Goal: Check status

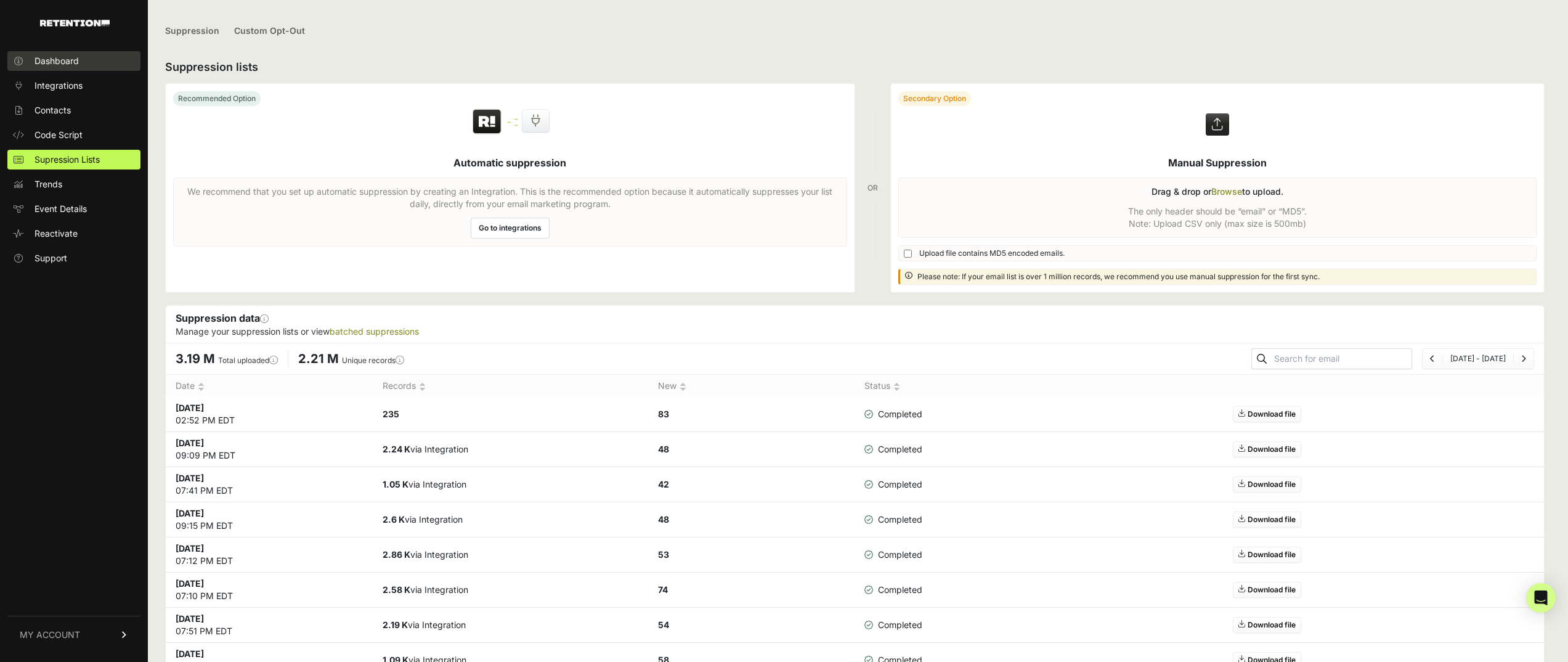
click at [47, 62] on span "Dashboard" at bounding box center [56, 61] width 44 height 13
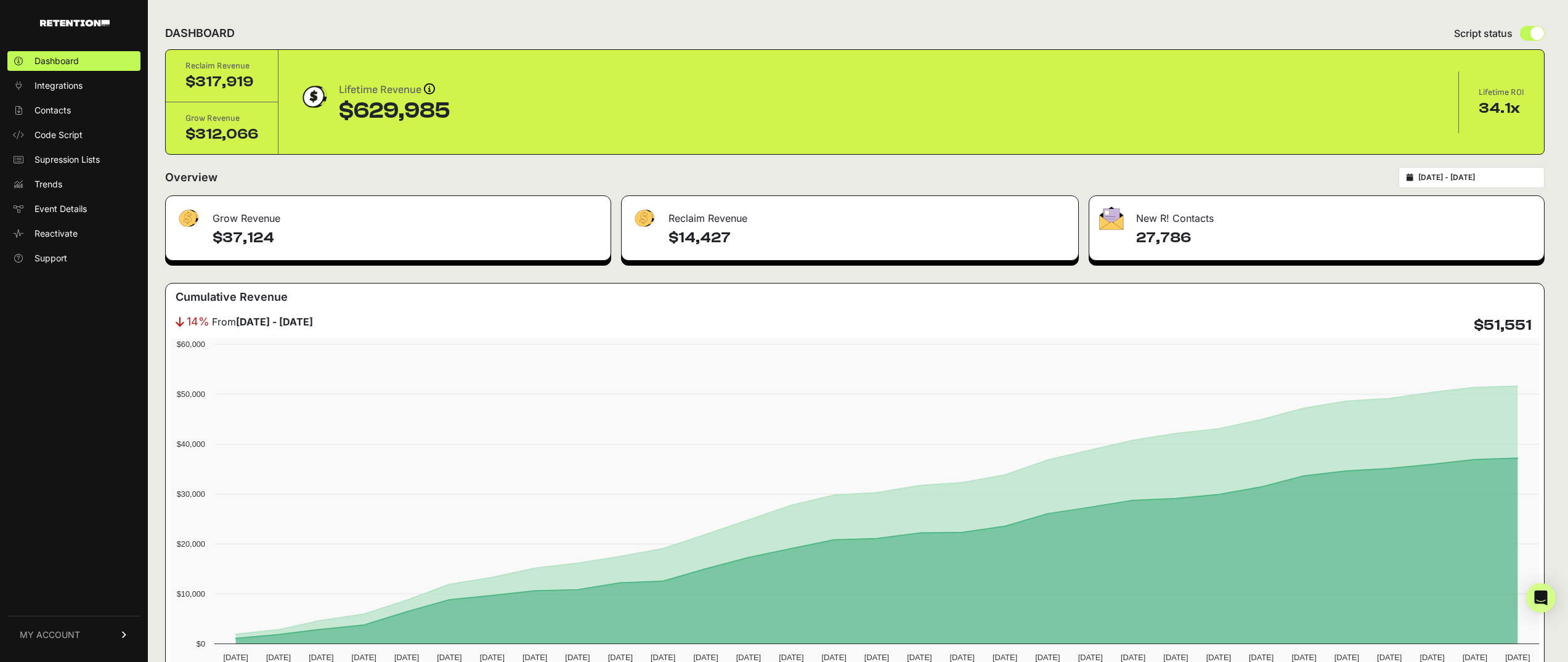
click at [1500, 130] on div "Reclaim Revenue $317,919 Grow Revenue $312,066 Lifetime Revenue Revenue attribu…" at bounding box center [855, 102] width 1378 height 104
click at [1512, 106] on div "34.1x" at bounding box center [1501, 109] width 46 height 20
click at [230, 141] on div "$312,066" at bounding box center [222, 134] width 72 height 20
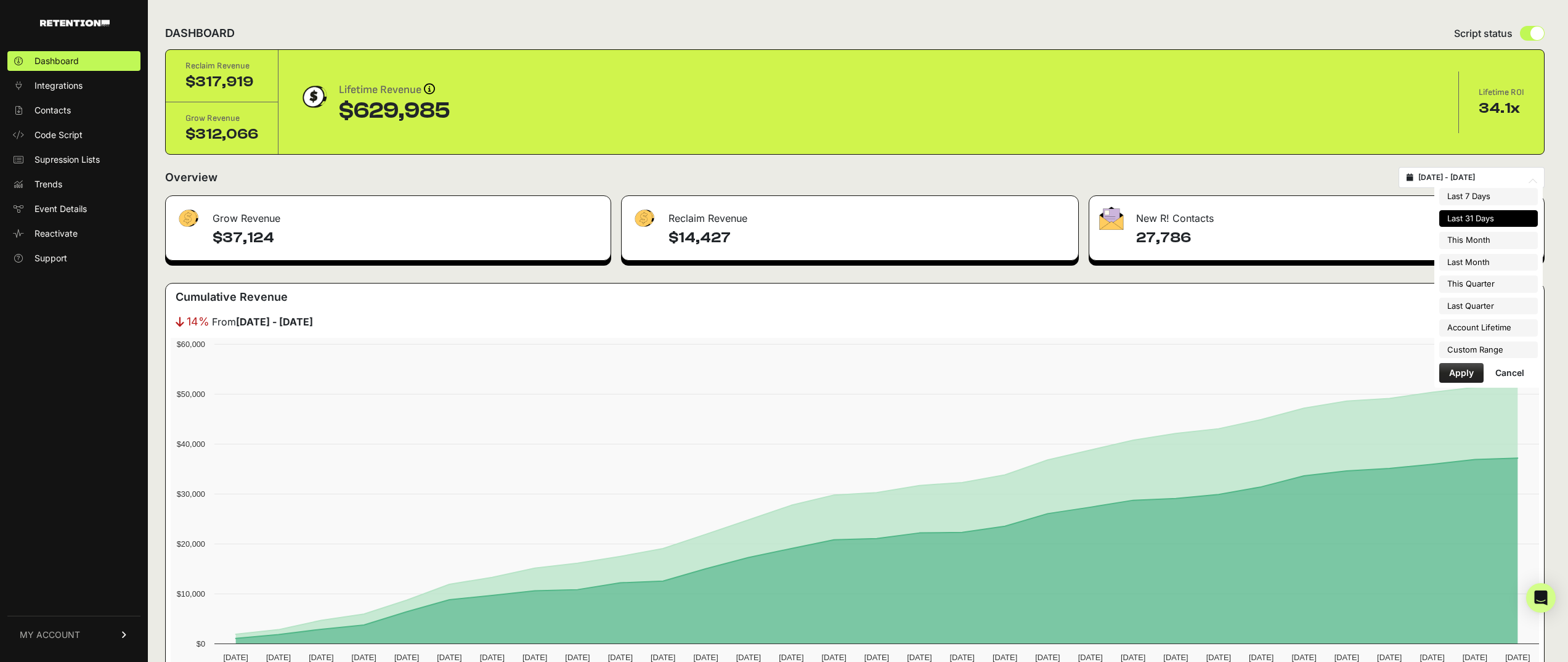
click at [1488, 173] on input "[DATE] - [DATE]" at bounding box center [1477, 178] width 118 height 10
click at [1476, 328] on li "Account Lifetime" at bounding box center [1489, 328] width 99 height 18
type input "2024-11-06 - 2025-08-14"
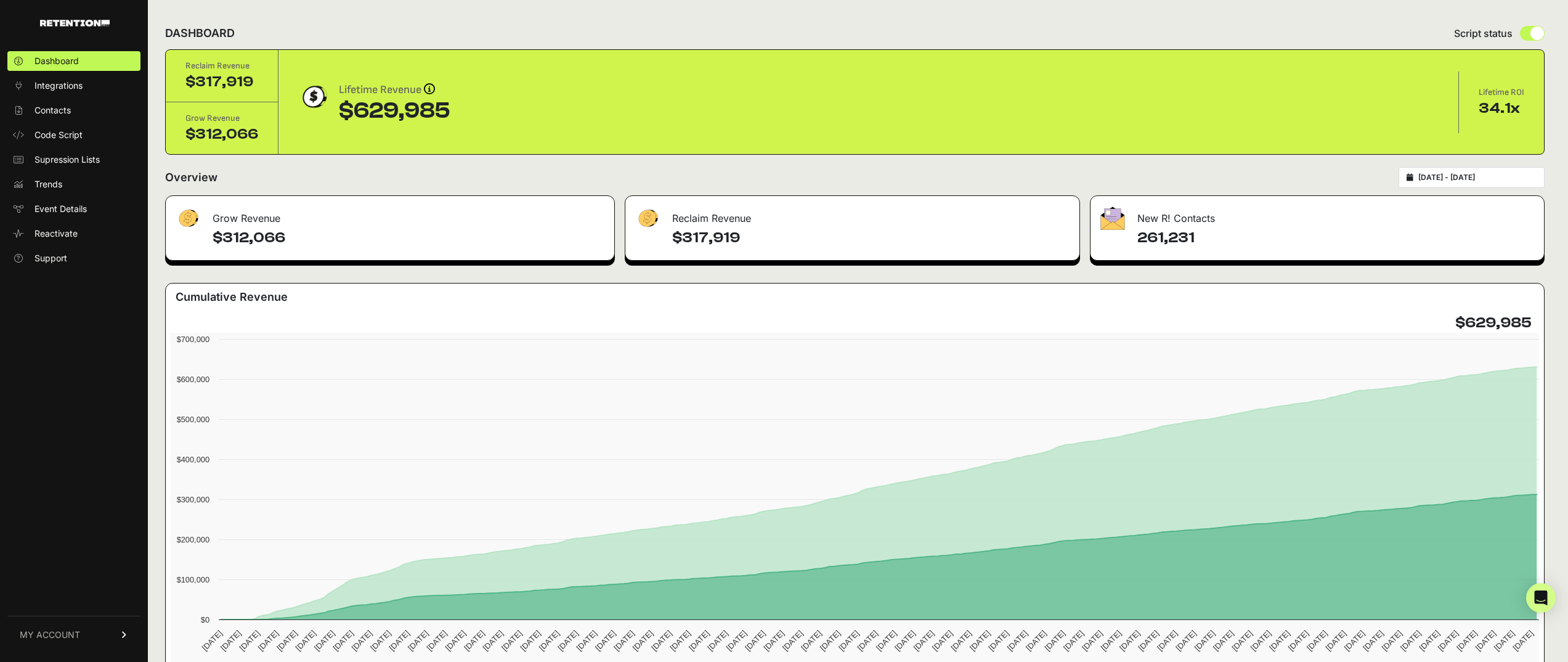
click at [858, 188] on form "Overview 2024-11-06 - 2025-08-14" at bounding box center [855, 181] width 1379 height 28
click at [280, 33] on div "DASHBOARD Script status" at bounding box center [855, 33] width 1379 height 32
